Goal: Information Seeking & Learning: Learn about a topic

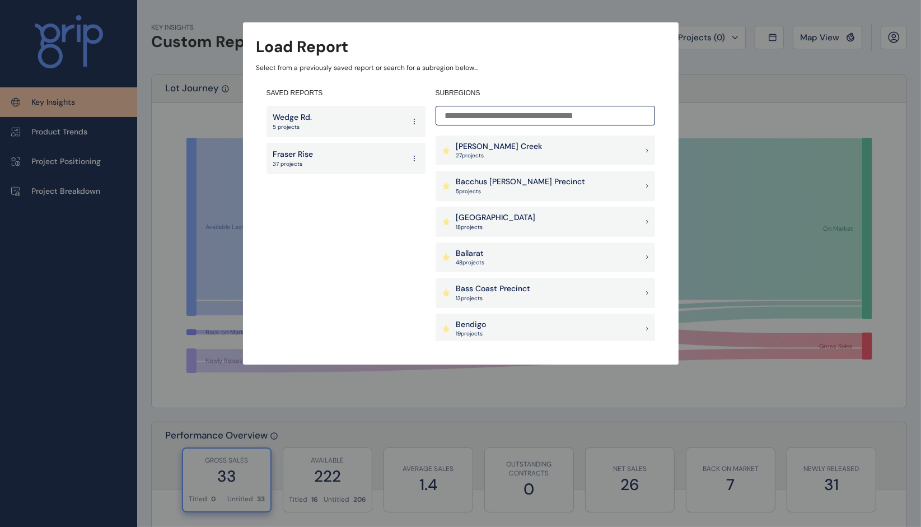
click at [572, 120] on input at bounding box center [546, 116] width 220 height 20
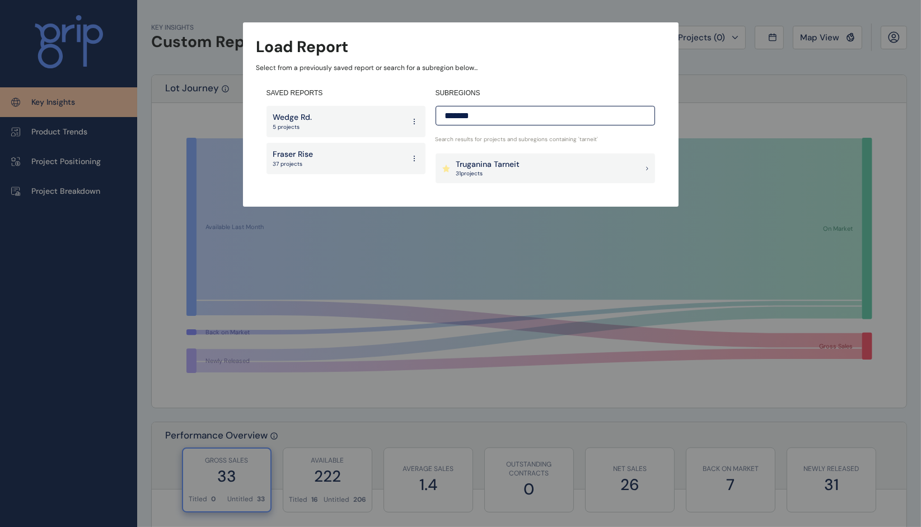
type input "*******"
click at [574, 160] on div "Truganina Tarneit 31 project s" at bounding box center [546, 168] width 220 height 30
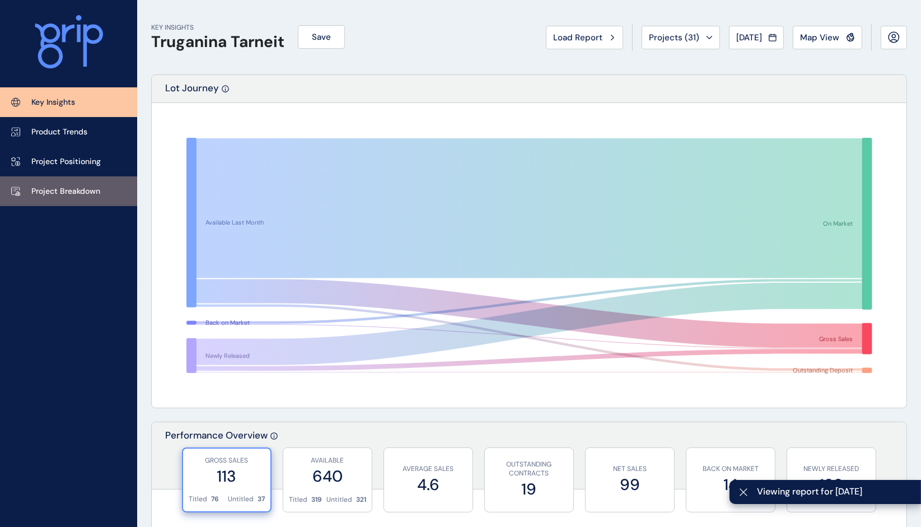
click at [60, 199] on link "Project Breakdown" at bounding box center [68, 191] width 137 height 30
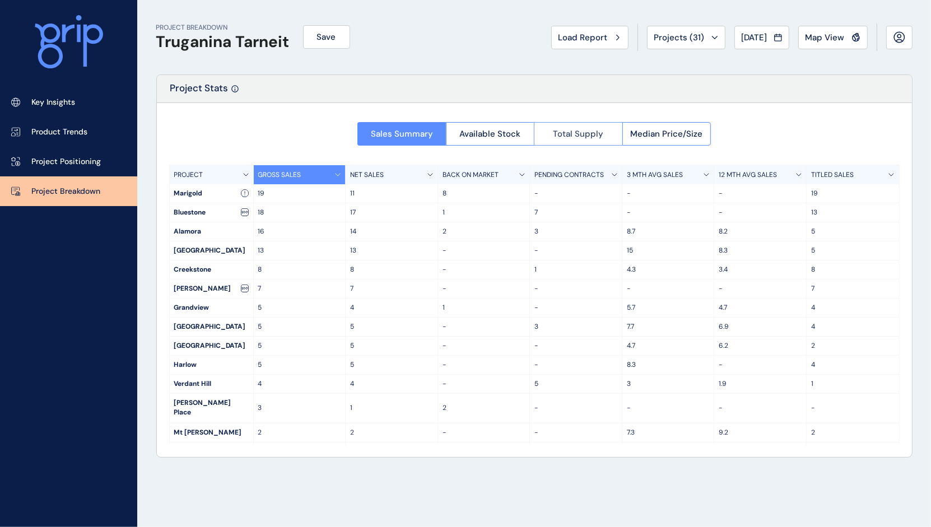
click at [552, 131] on button "Total Supply" at bounding box center [578, 134] width 88 height 24
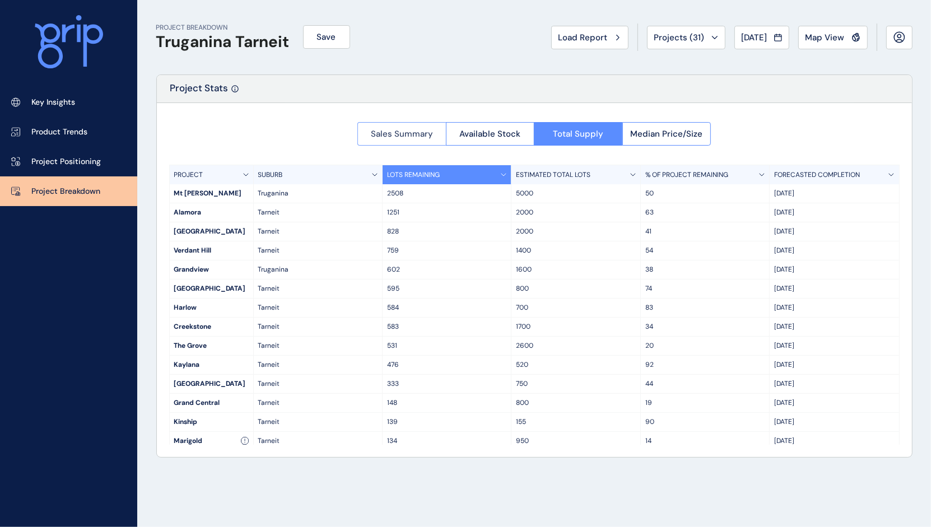
click at [367, 133] on button "Sales Summary" at bounding box center [401, 134] width 88 height 24
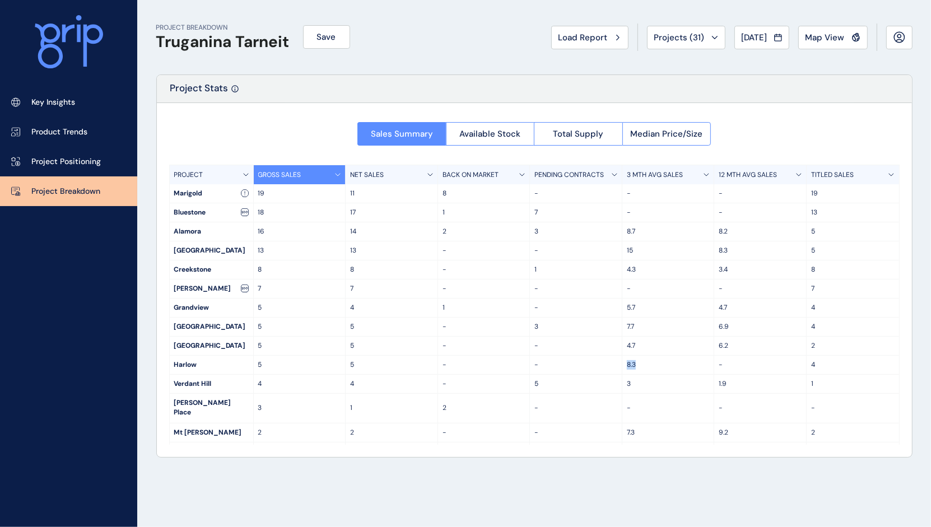
drag, startPoint x: 624, startPoint y: 366, endPoint x: 637, endPoint y: 366, distance: 12.9
click at [637, 366] on p "8.3" at bounding box center [668, 365] width 83 height 10
drag, startPoint x: 637, startPoint y: 366, endPoint x: 624, endPoint y: 366, distance: 12.9
click at [627, 366] on p "8.3" at bounding box center [668, 365] width 83 height 10
drag, startPoint x: 624, startPoint y: 366, endPoint x: 637, endPoint y: 366, distance: 12.3
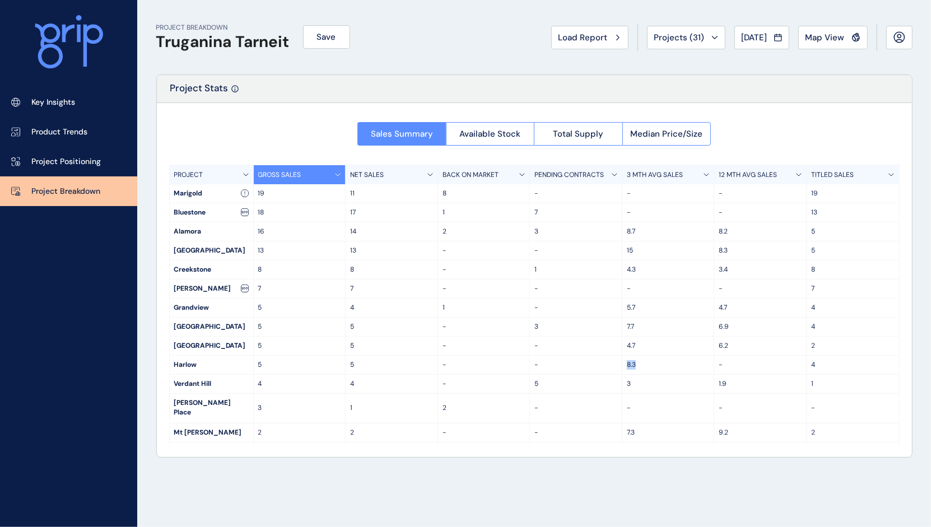
click at [637, 366] on p "8.3" at bounding box center [668, 365] width 83 height 10
click at [816, 43] on button "Map View" at bounding box center [832, 38] width 69 height 24
